Goal: Information Seeking & Learning: Learn about a topic

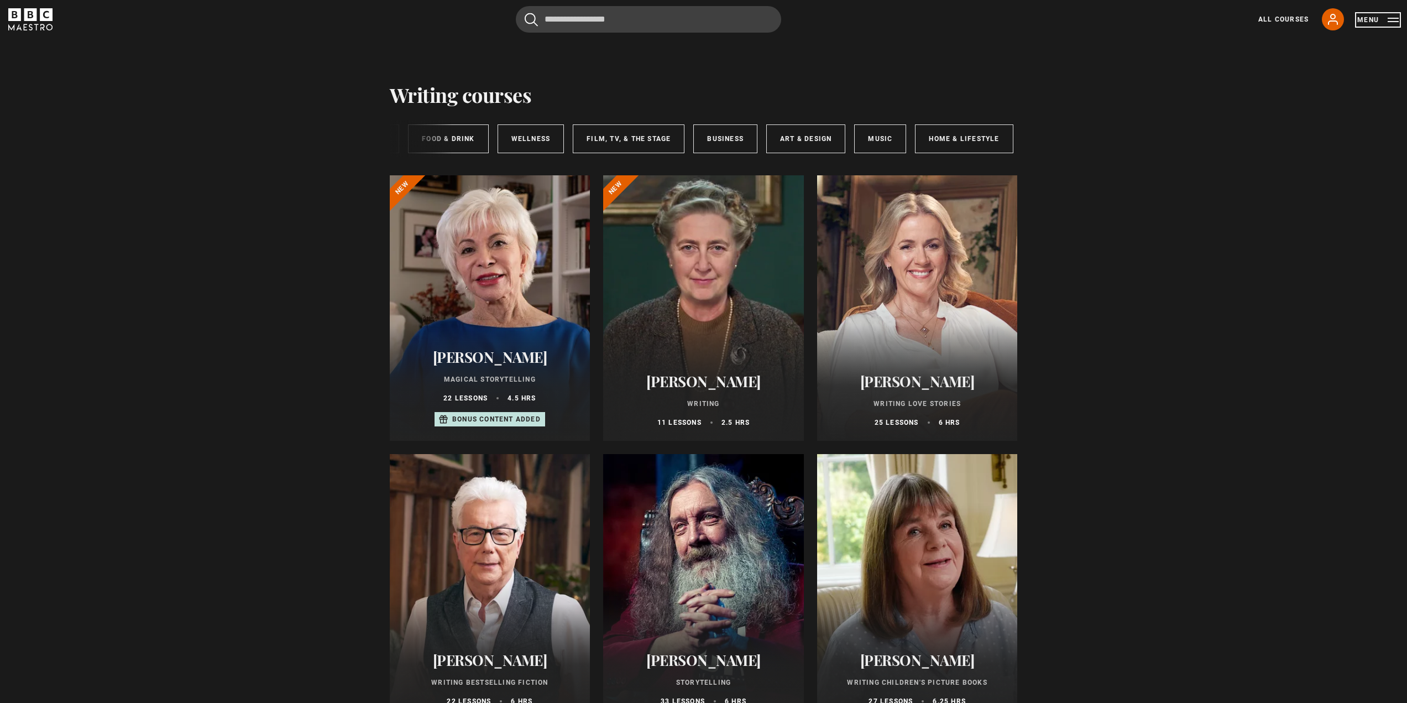
click at [1393, 16] on button "Menu" at bounding box center [1377, 19] width 41 height 11
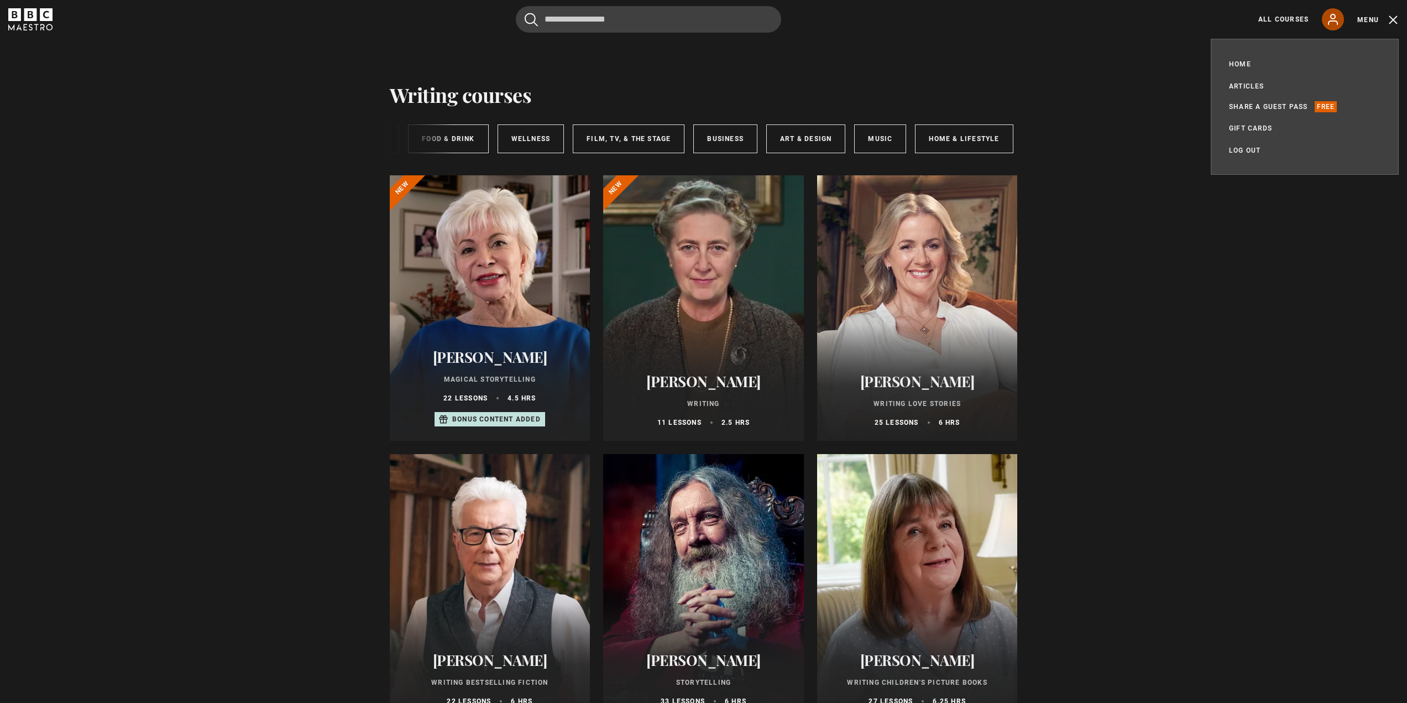
click at [1330, 14] on icon at bounding box center [1332, 19] width 13 height 13
click at [1394, 20] on button "Menu" at bounding box center [1377, 19] width 41 height 11
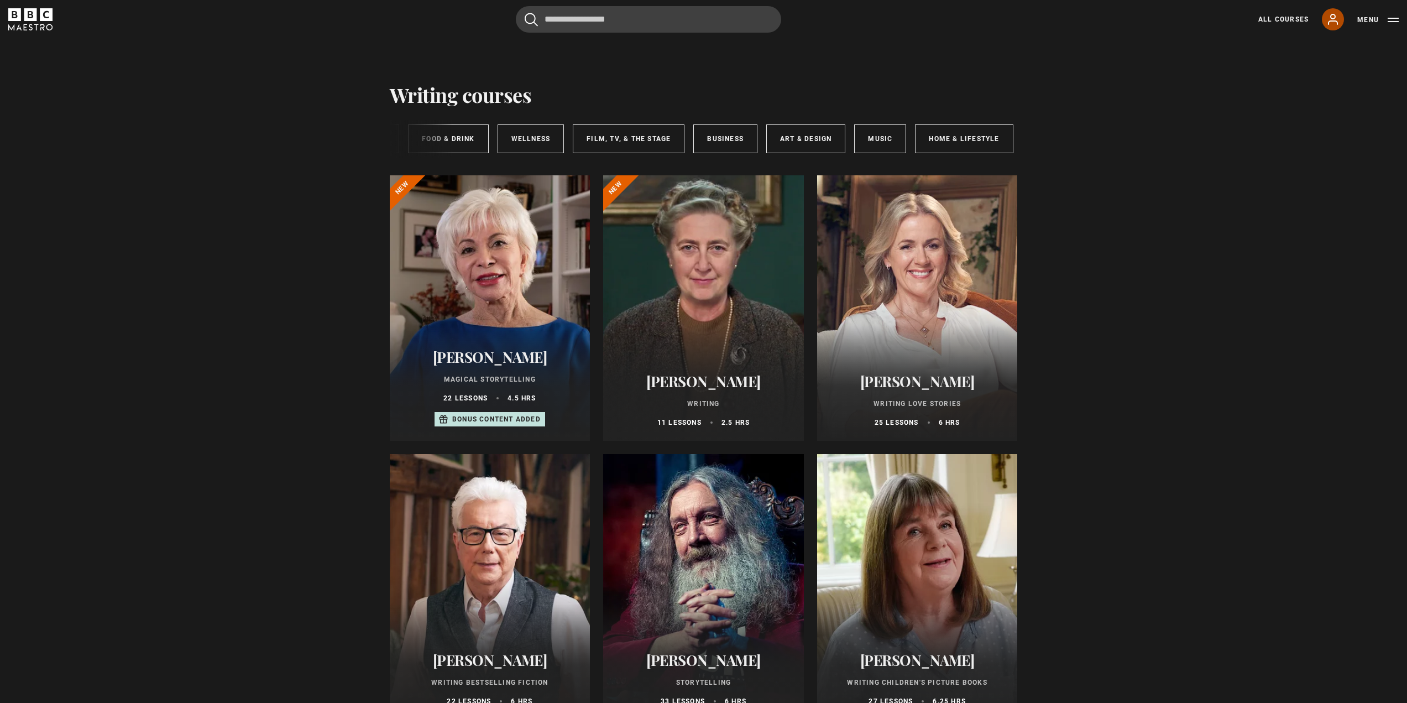
click at [1332, 19] on icon at bounding box center [1332, 19] width 9 height 10
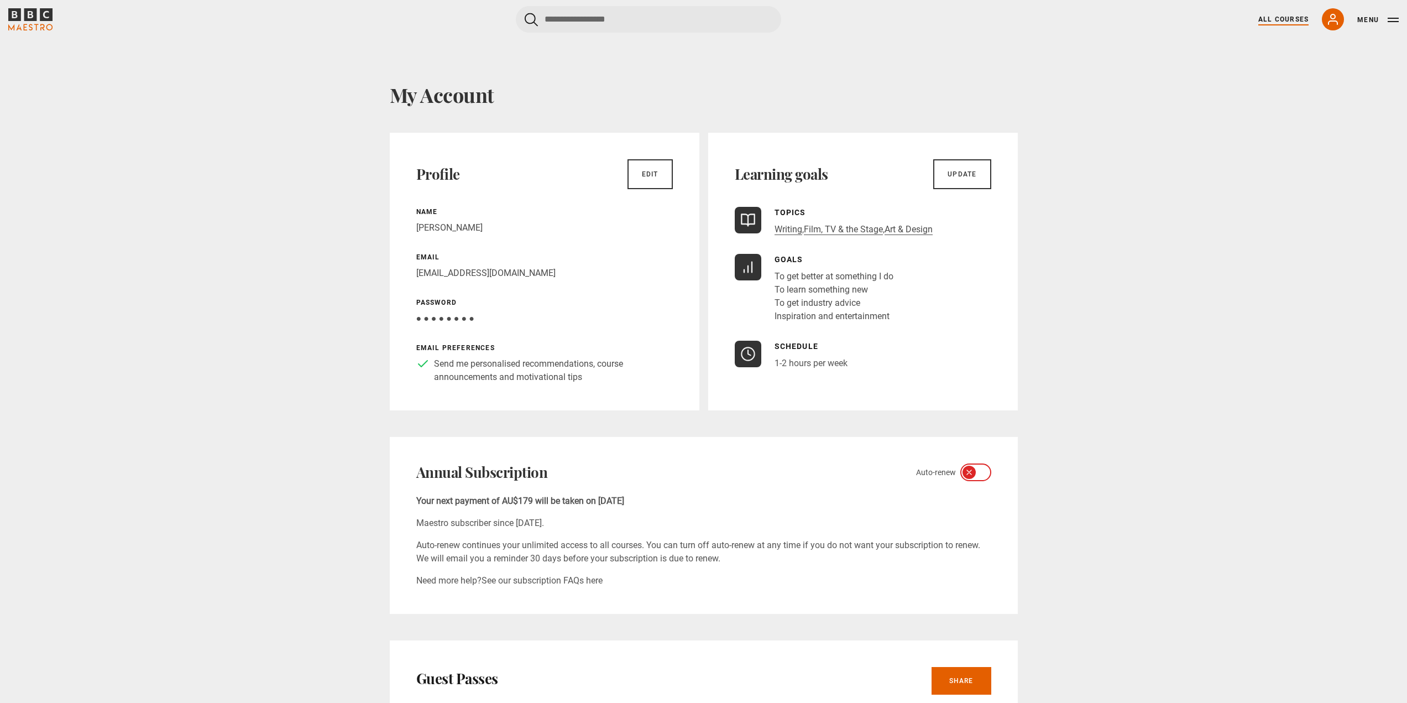
click at [1286, 19] on link "All Courses" at bounding box center [1283, 19] width 50 height 10
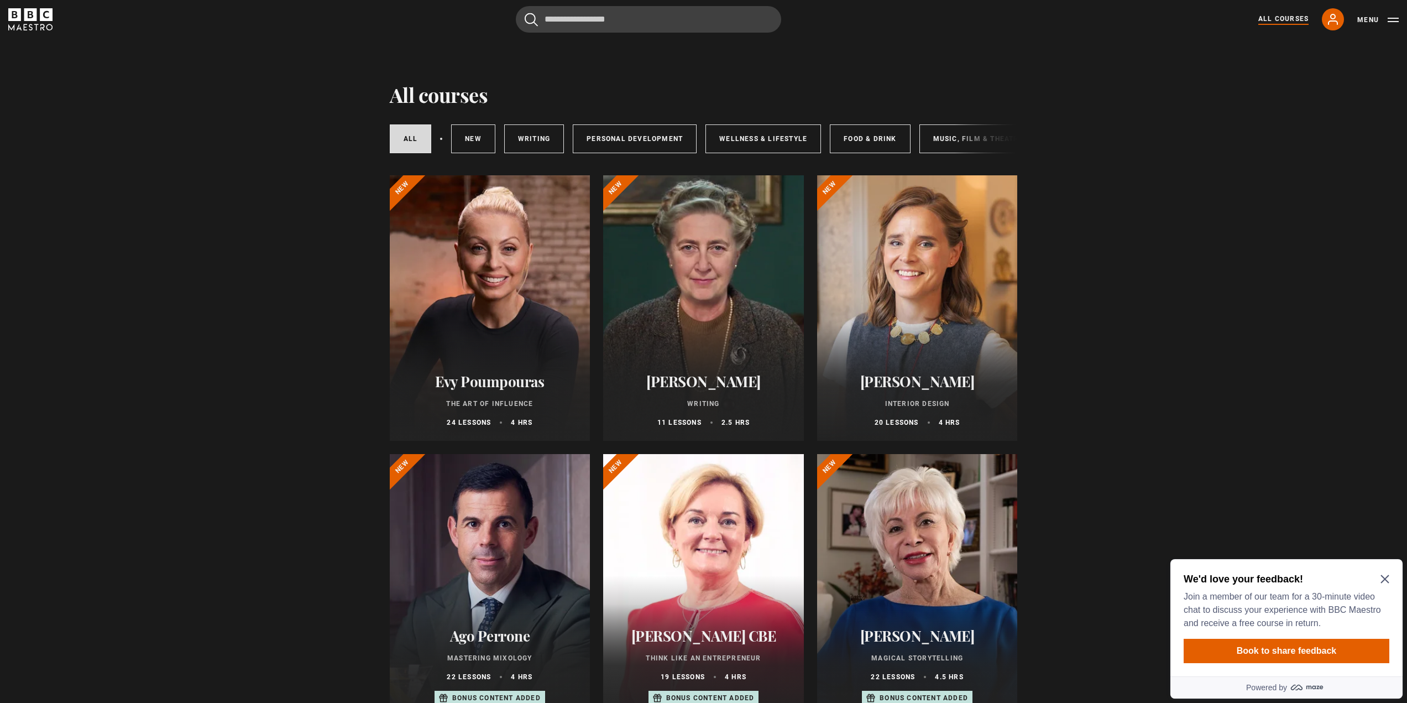
scroll to position [615, 0]
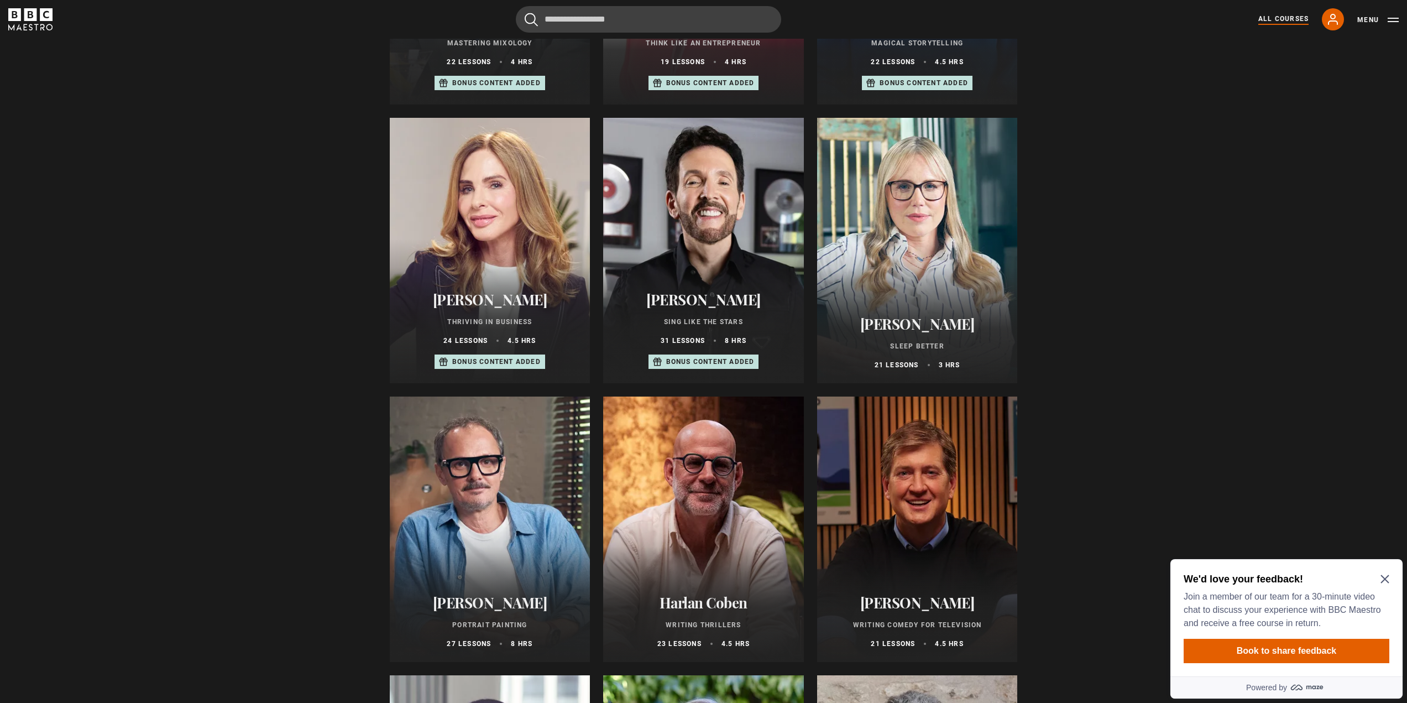
click at [1382, 578] on icon "Close Maze Prompt" at bounding box center [1384, 578] width 9 height 9
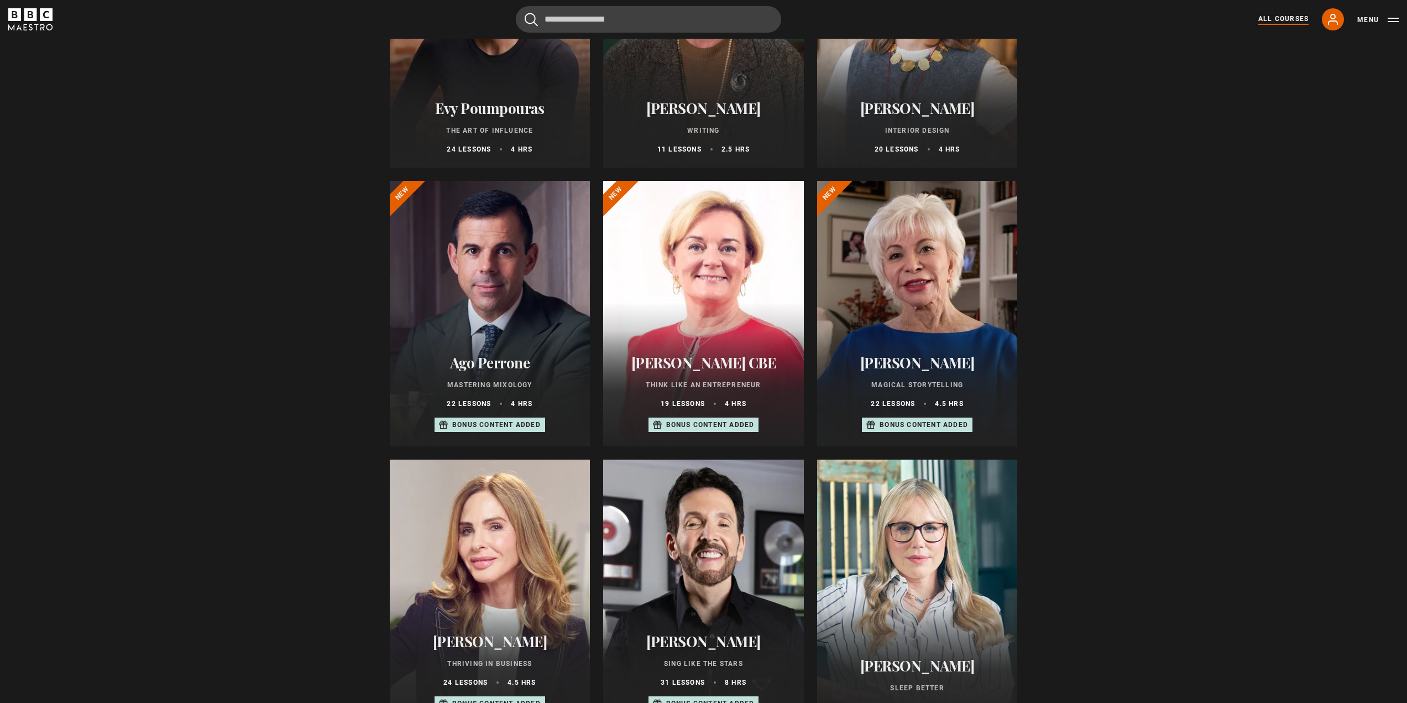
scroll to position [276, 0]
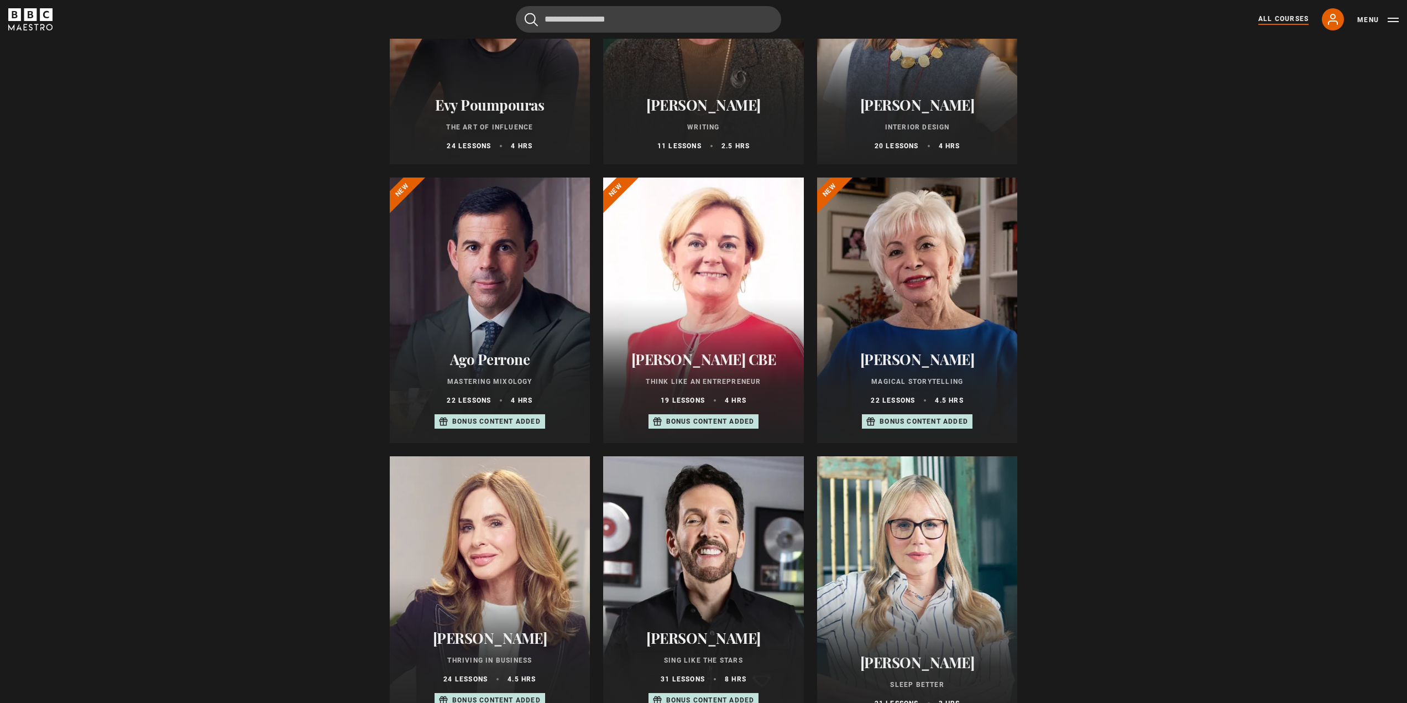
click at [886, 426] on p "Bonus content added" at bounding box center [923, 421] width 88 height 10
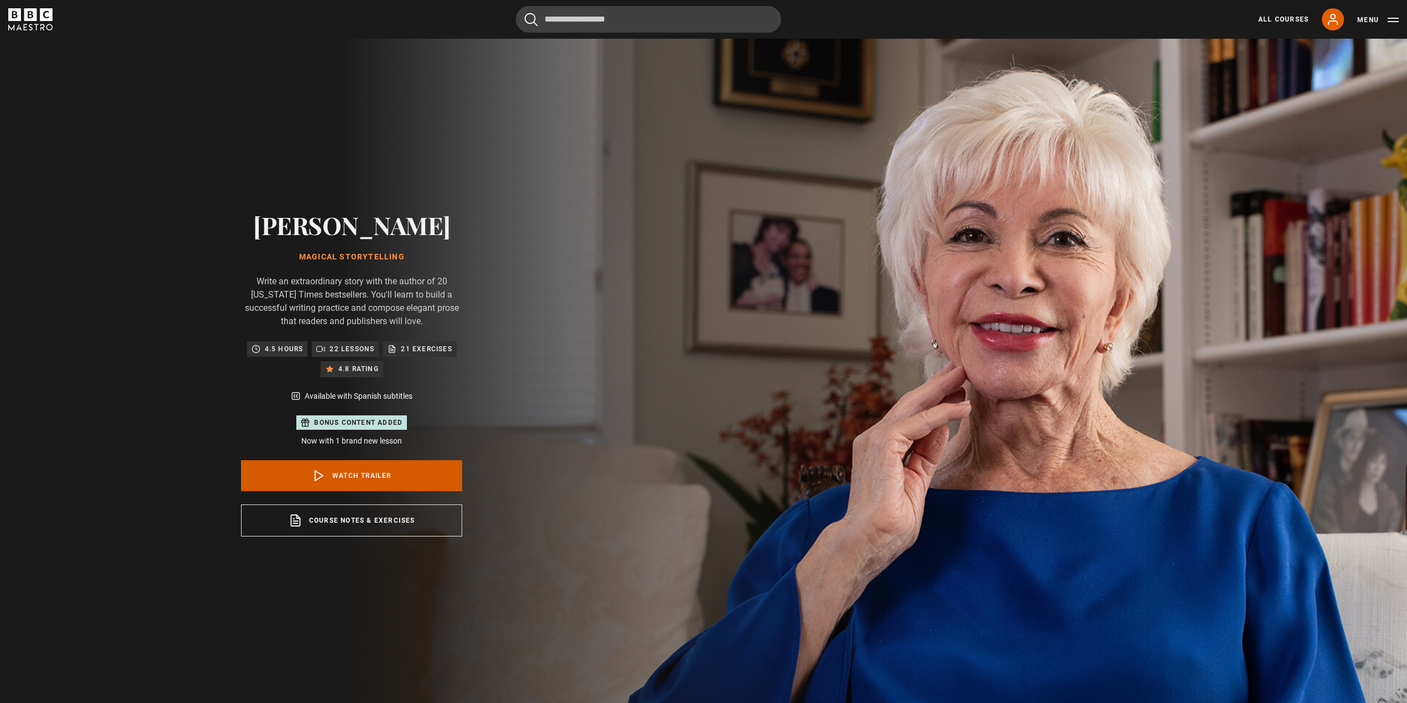
click at [427, 475] on link "Watch Trailer" at bounding box center [351, 475] width 221 height 31
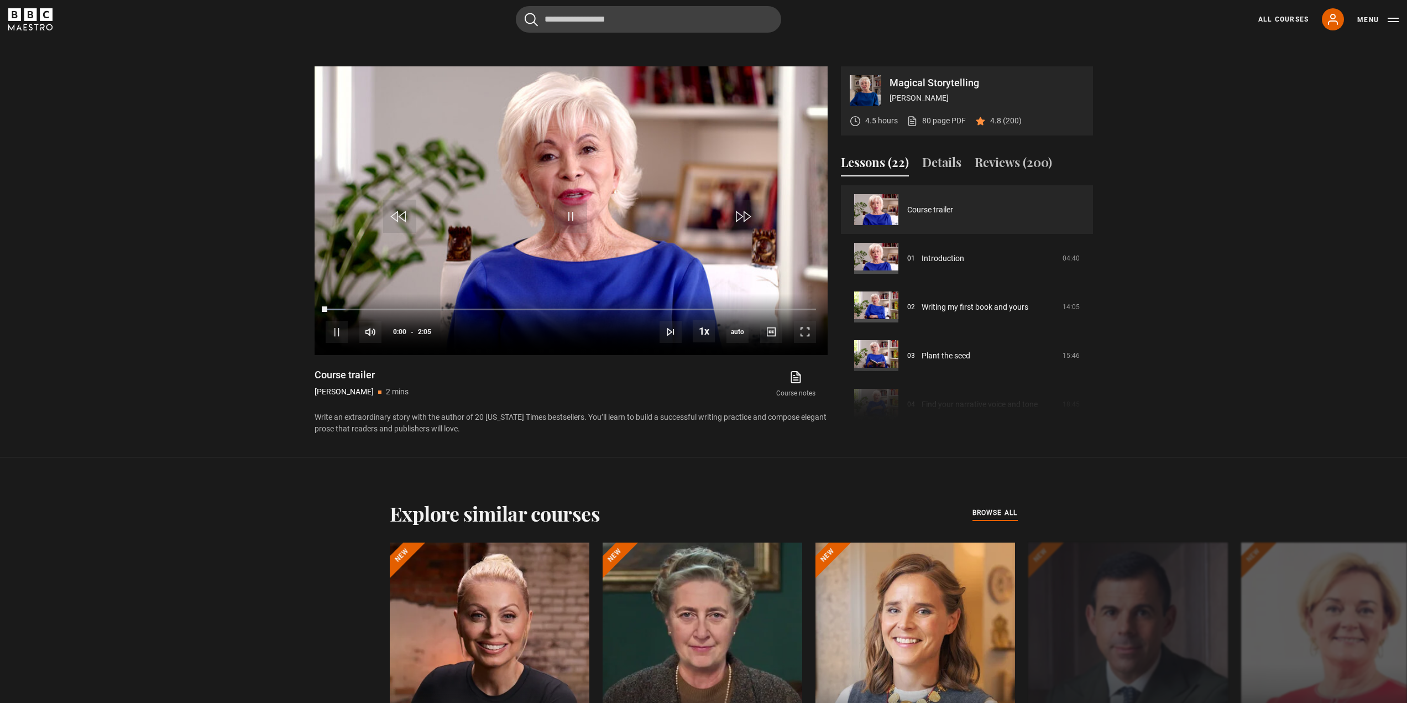
scroll to position [708, 0]
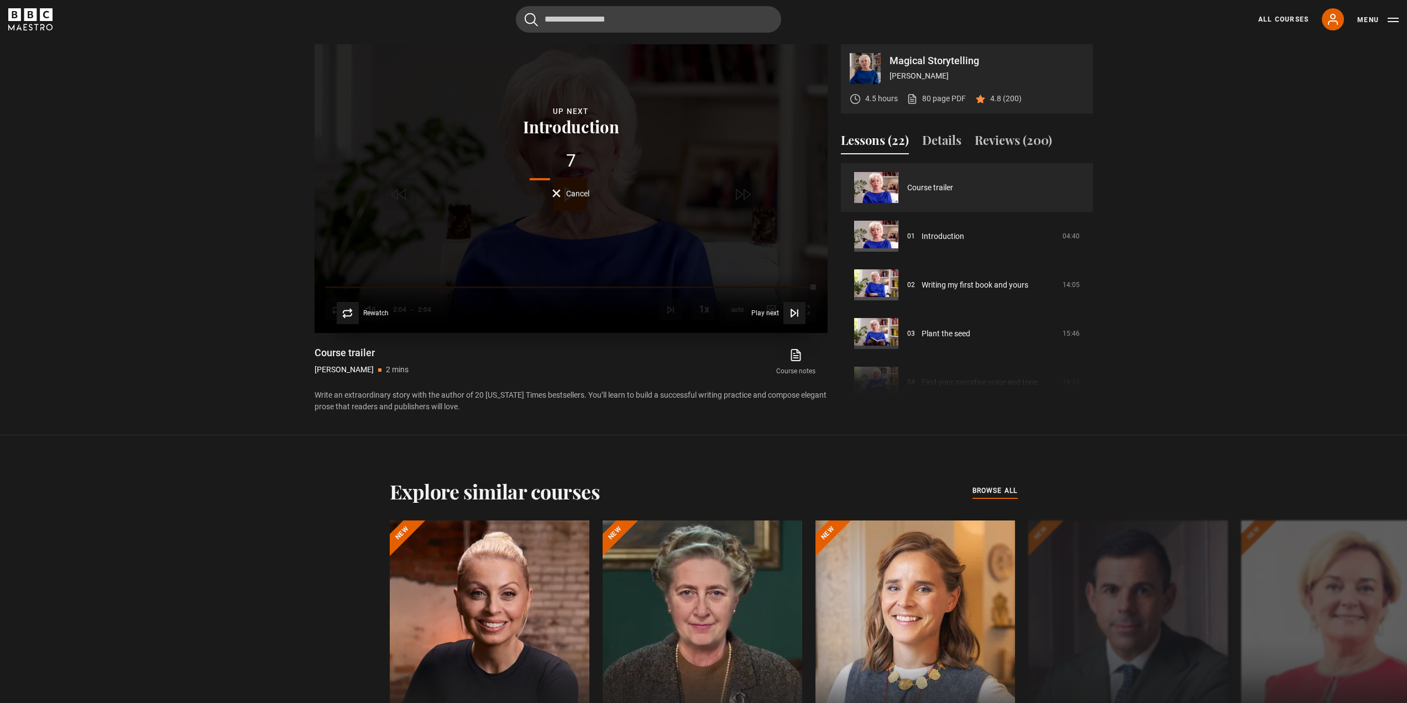
click at [557, 194] on button "Cancel" at bounding box center [570, 193] width 37 height 8
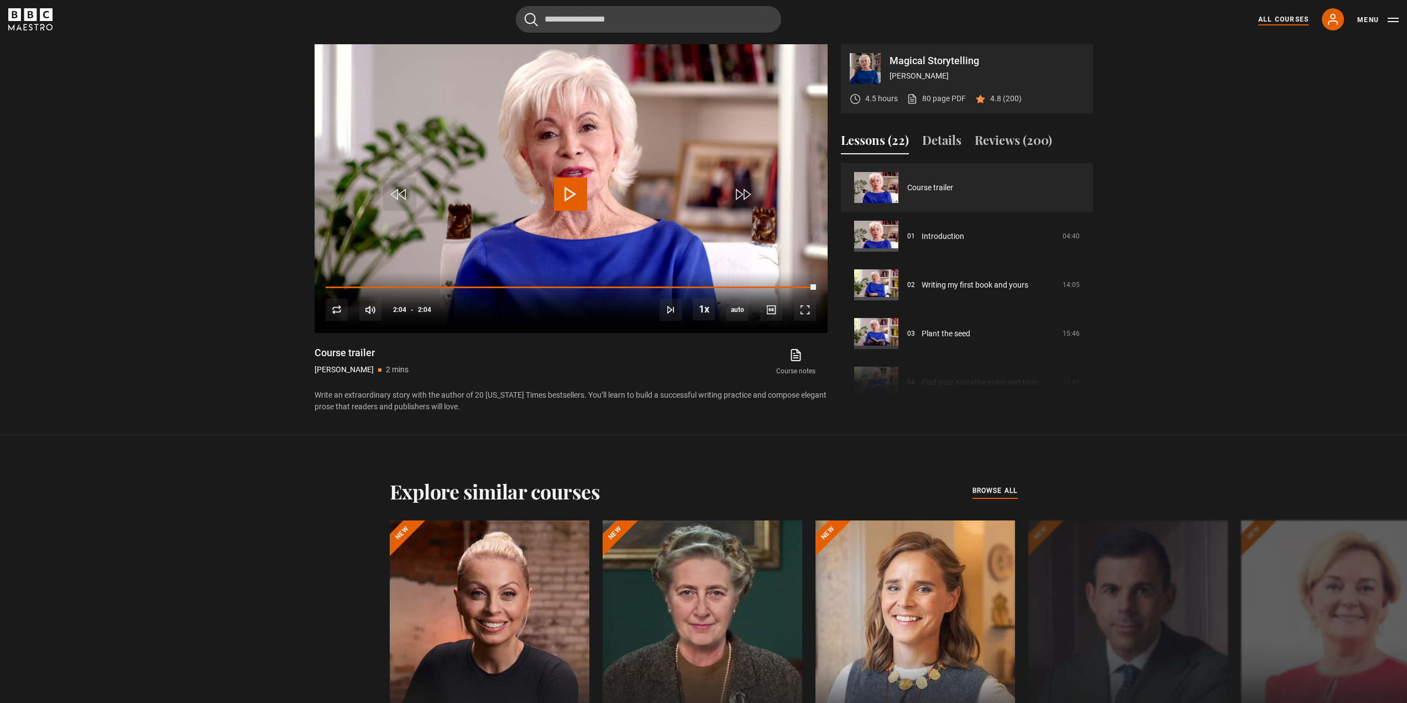
click at [1268, 19] on link "All Courses" at bounding box center [1283, 19] width 50 height 10
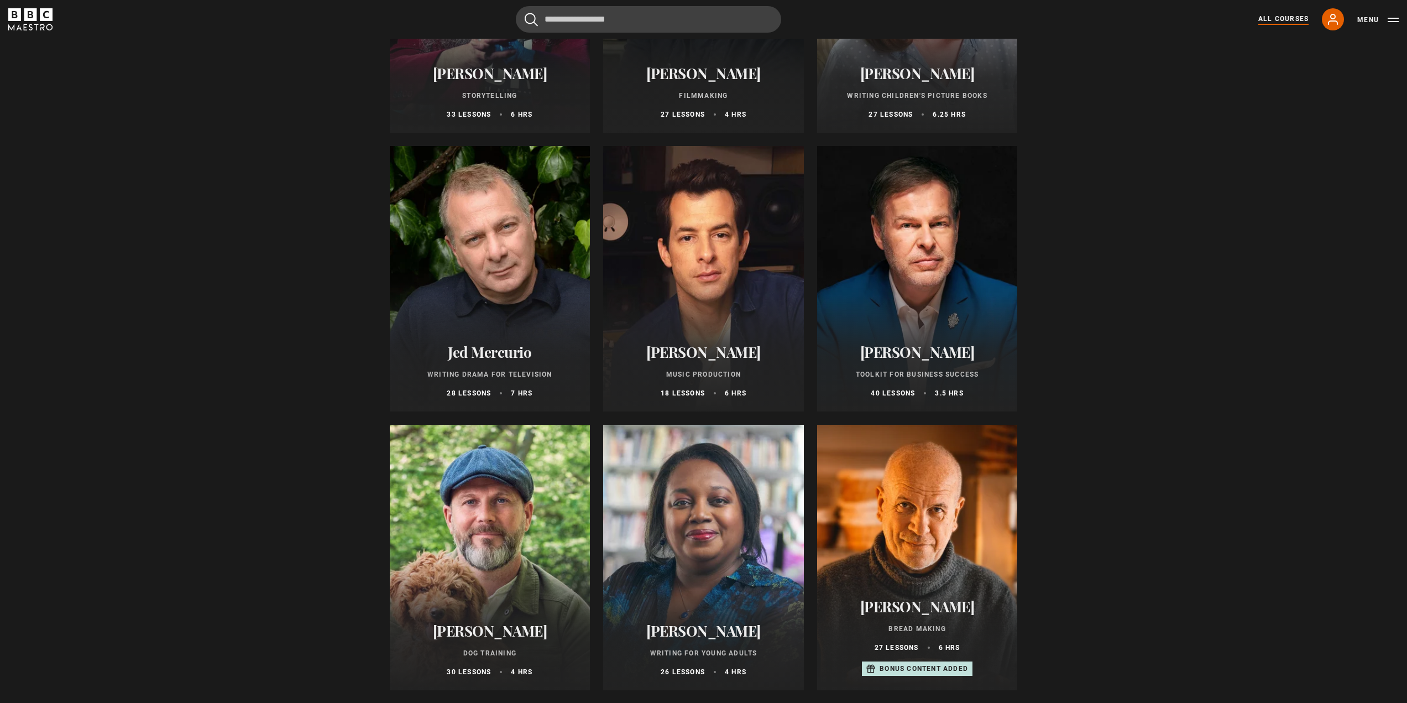
scroll to position [3095, 0]
